Goal: Navigation & Orientation: Understand site structure

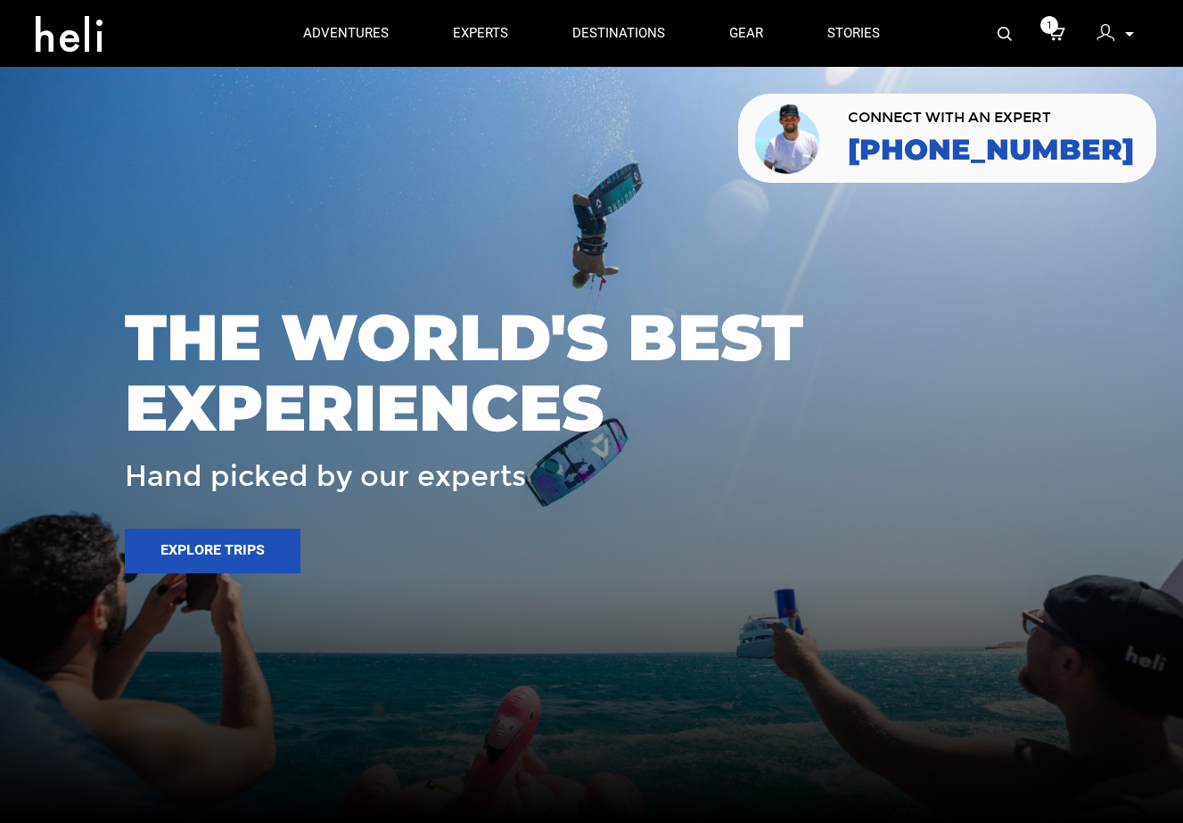
click at [718, 35] on icon at bounding box center [1129, 34] width 9 height 4
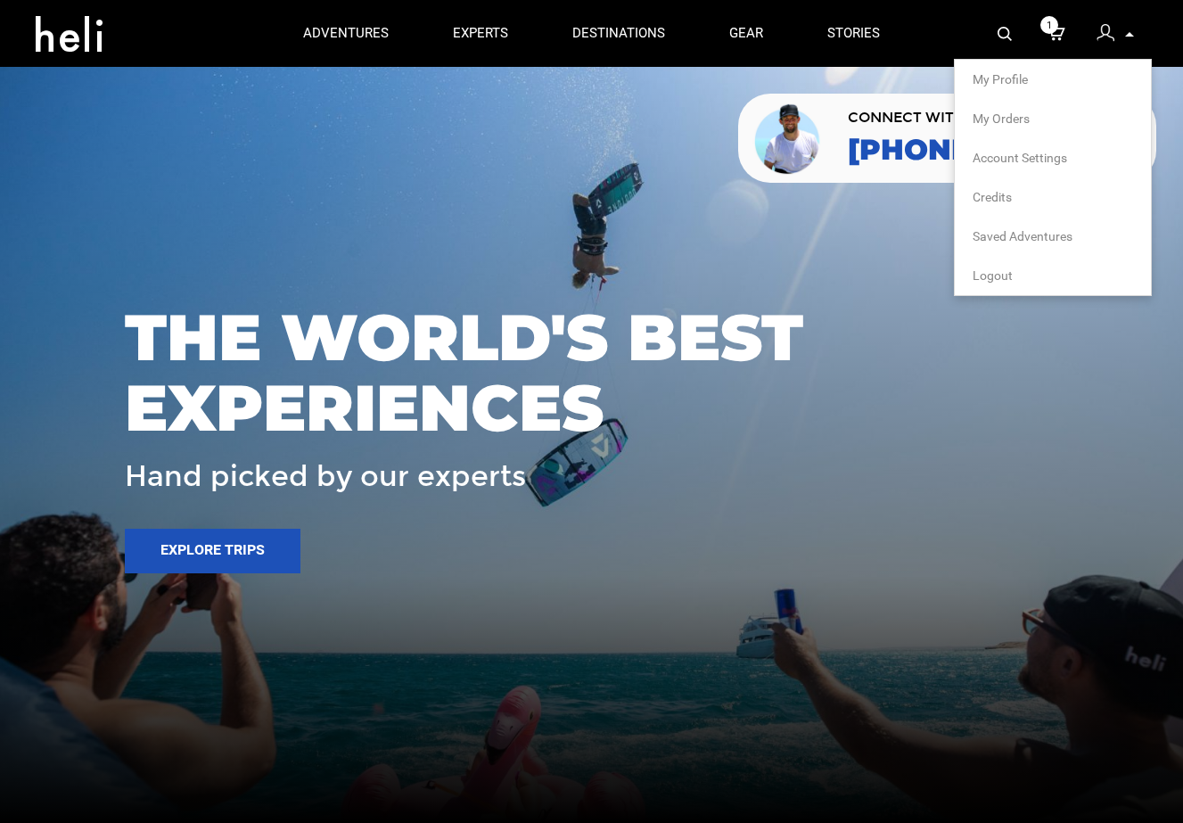
click at [718, 37] on p at bounding box center [1128, 34] width 11 height 20
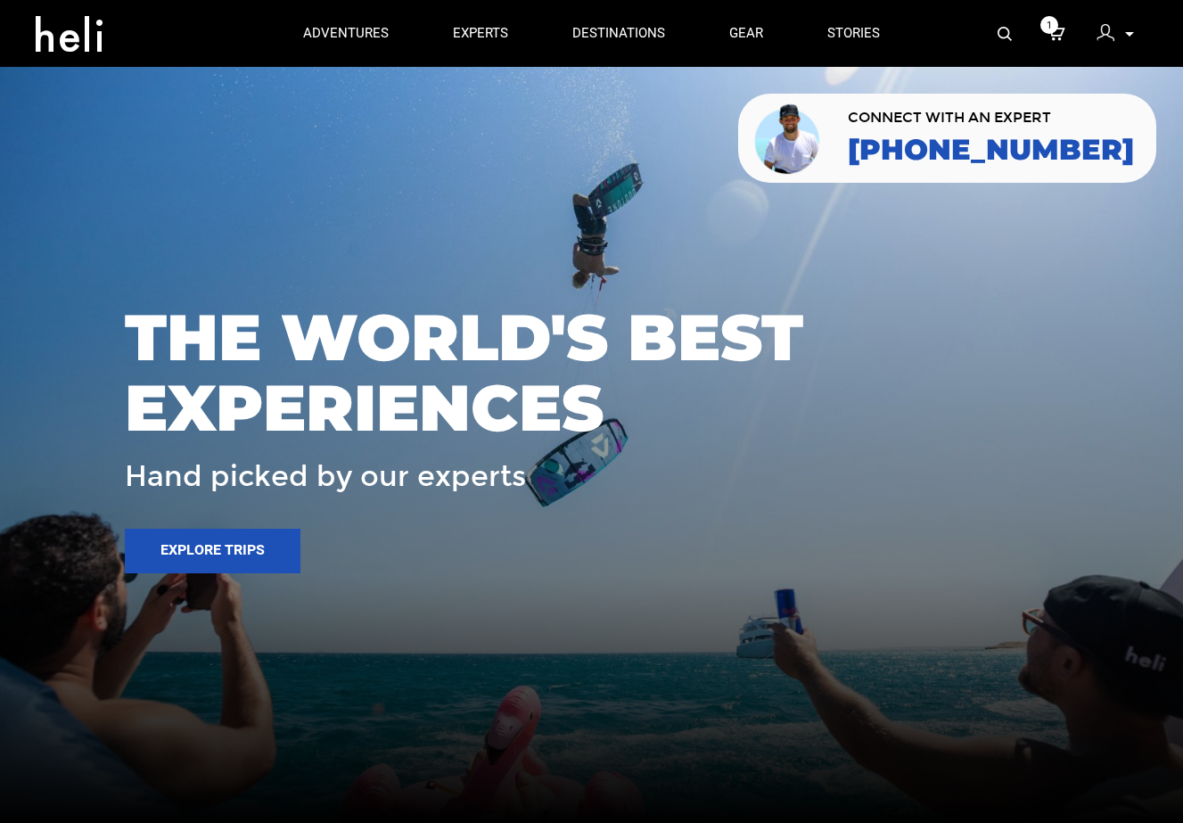
click at [718, 34] on icon at bounding box center [1129, 34] width 9 height 4
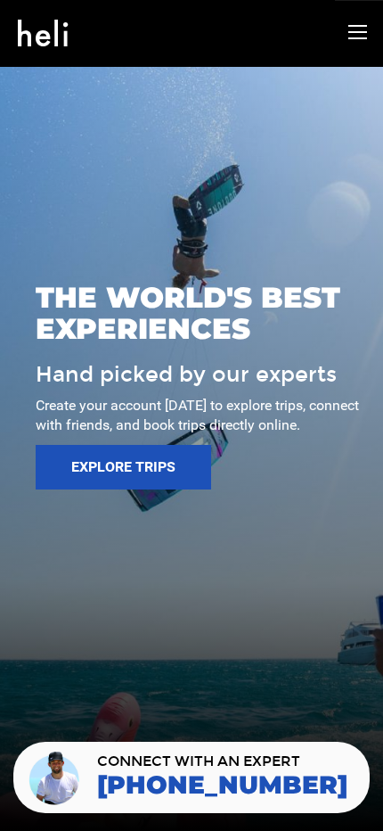
click at [365, 50] on div "adventures experts destinations gear stories search cart 1 sign in 1" at bounding box center [193, 32] width 379 height 64
click at [360, 33] on icon at bounding box center [357, 32] width 19 height 20
